Goal: Navigation & Orientation: Understand site structure

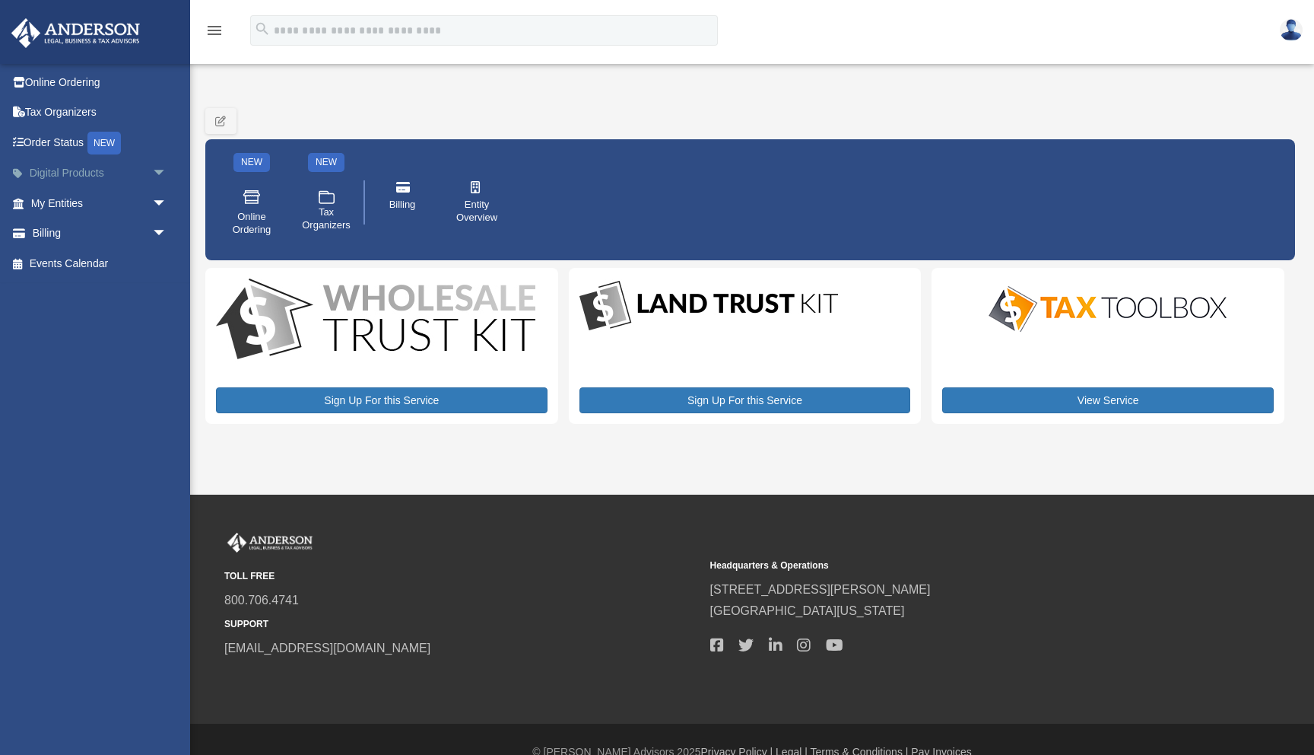
click at [74, 176] on link "Digital Products arrow_drop_down" at bounding box center [101, 173] width 180 height 30
click at [156, 171] on span "arrow_drop_down" at bounding box center [167, 173] width 30 height 31
click at [157, 172] on span "arrow_drop_down" at bounding box center [167, 173] width 30 height 31
click at [152, 320] on span "arrow_drop_down" at bounding box center [167, 323] width 30 height 31
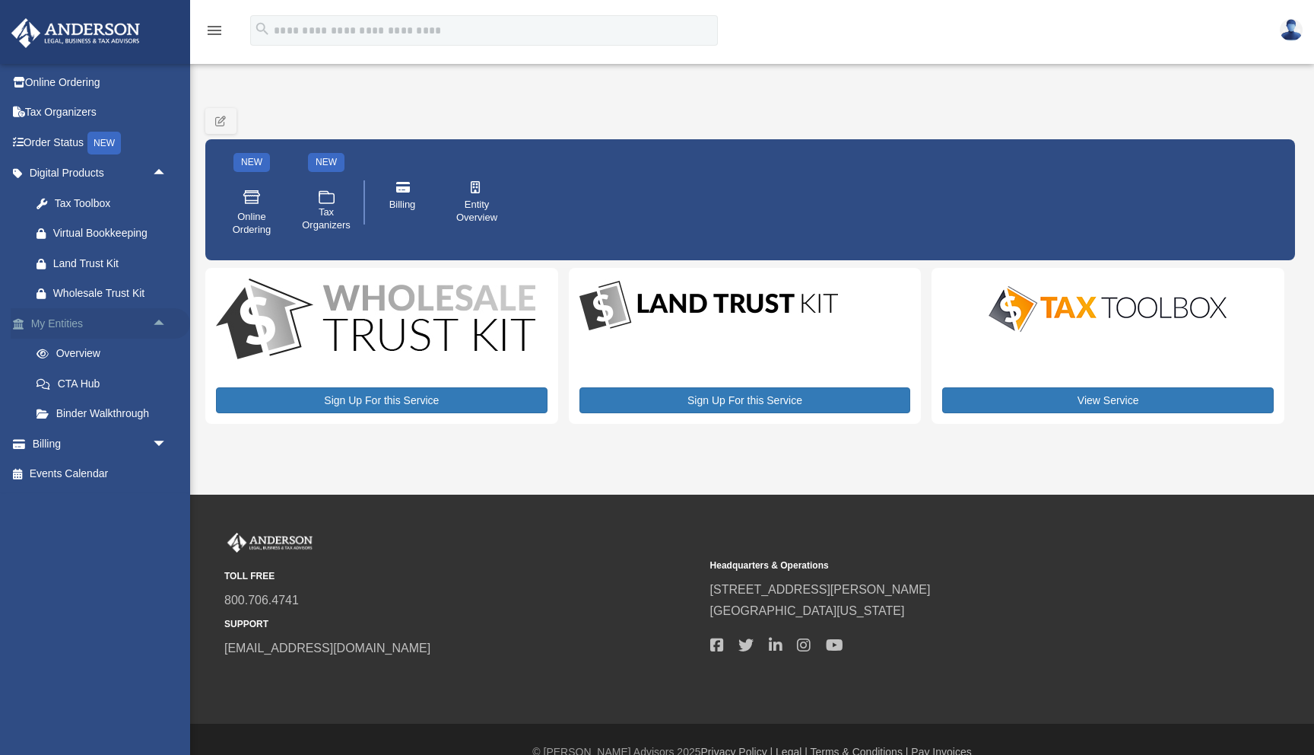
click at [153, 320] on span "arrow_drop_up" at bounding box center [167, 323] width 30 height 31
click at [152, 359] on span "arrow_drop_down" at bounding box center [167, 353] width 30 height 31
click at [152, 359] on span "arrow_drop_up" at bounding box center [167, 353] width 30 height 31
